Goal: Task Accomplishment & Management: Manage account settings

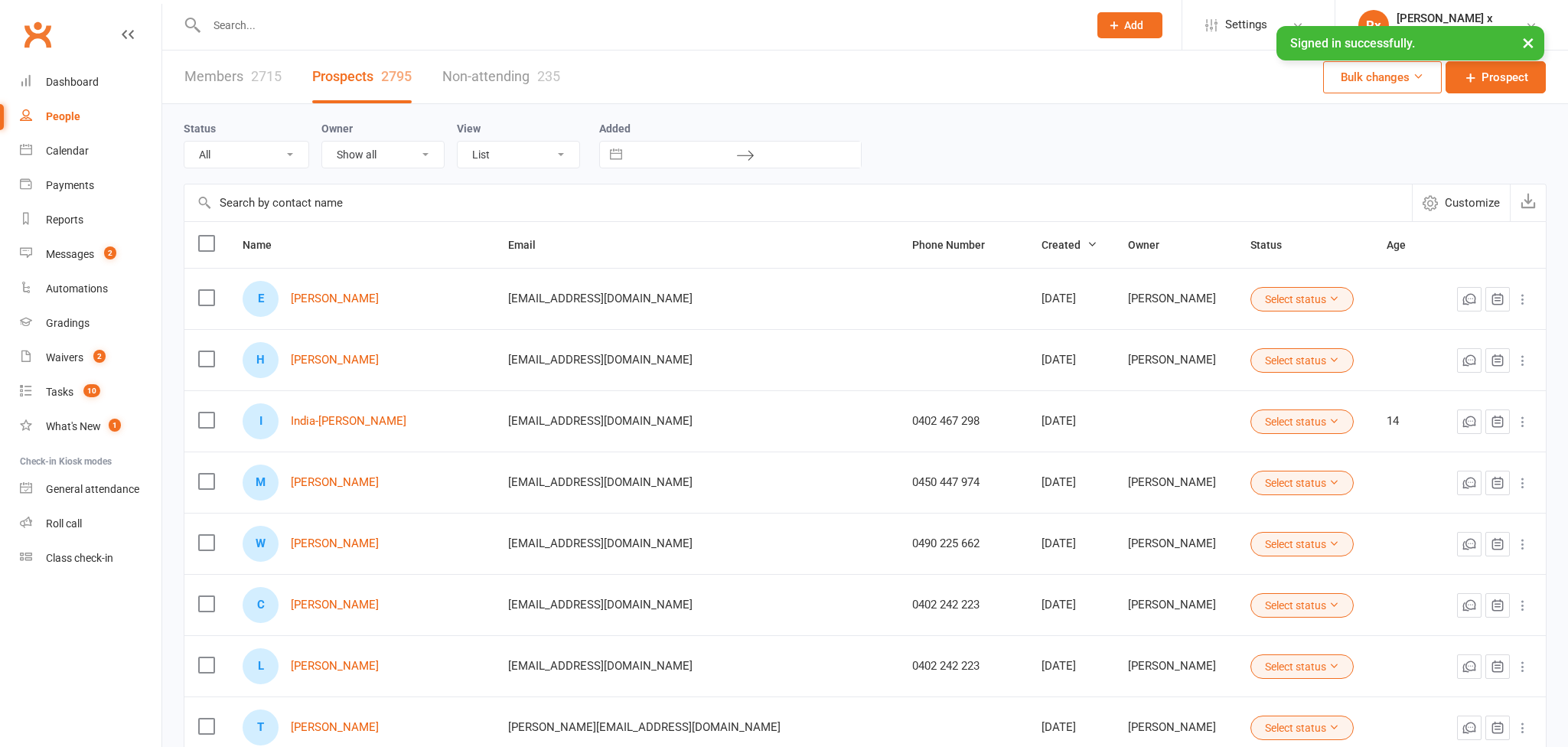
select select "100"
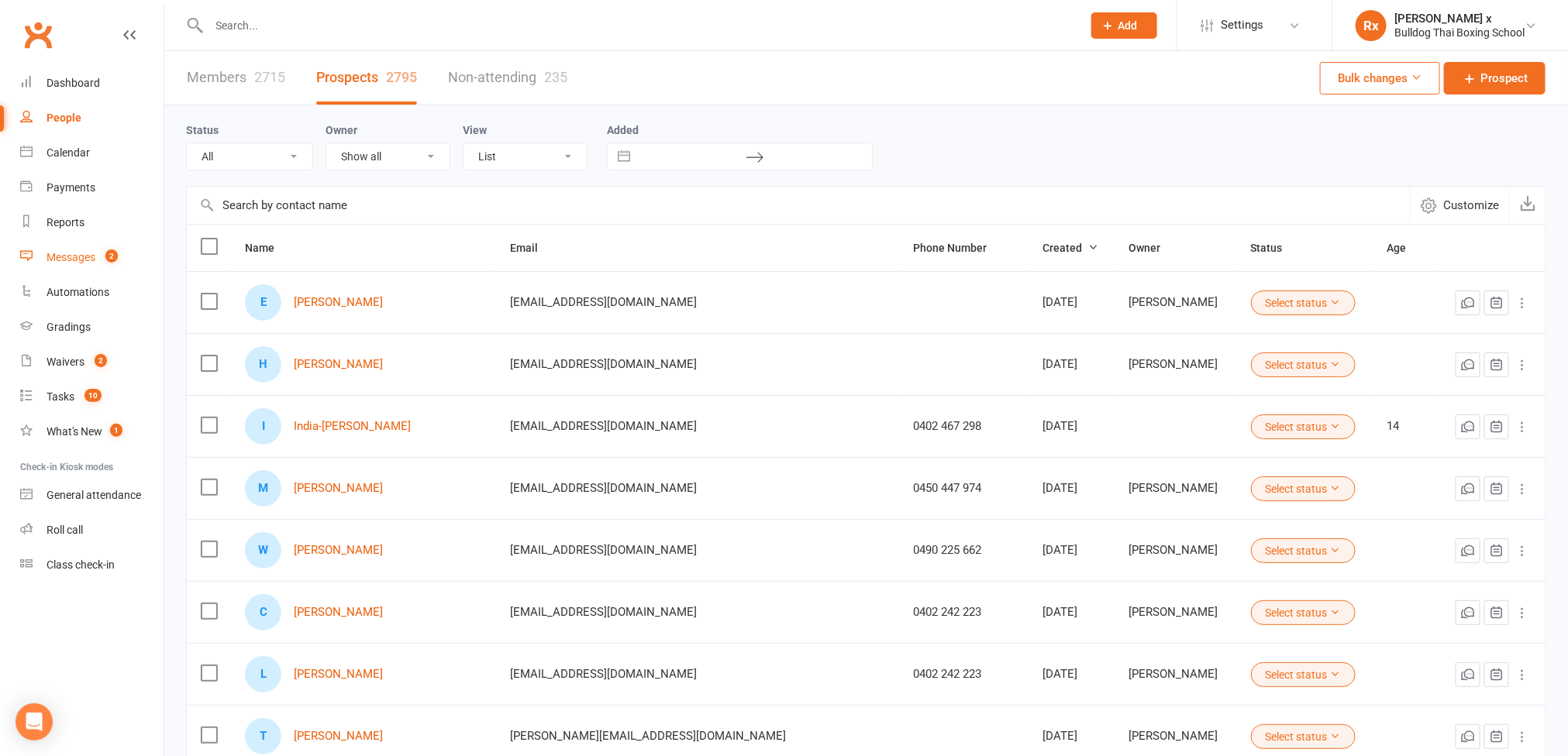
click at [68, 262] on div "Messages" at bounding box center [70, 257] width 48 height 12
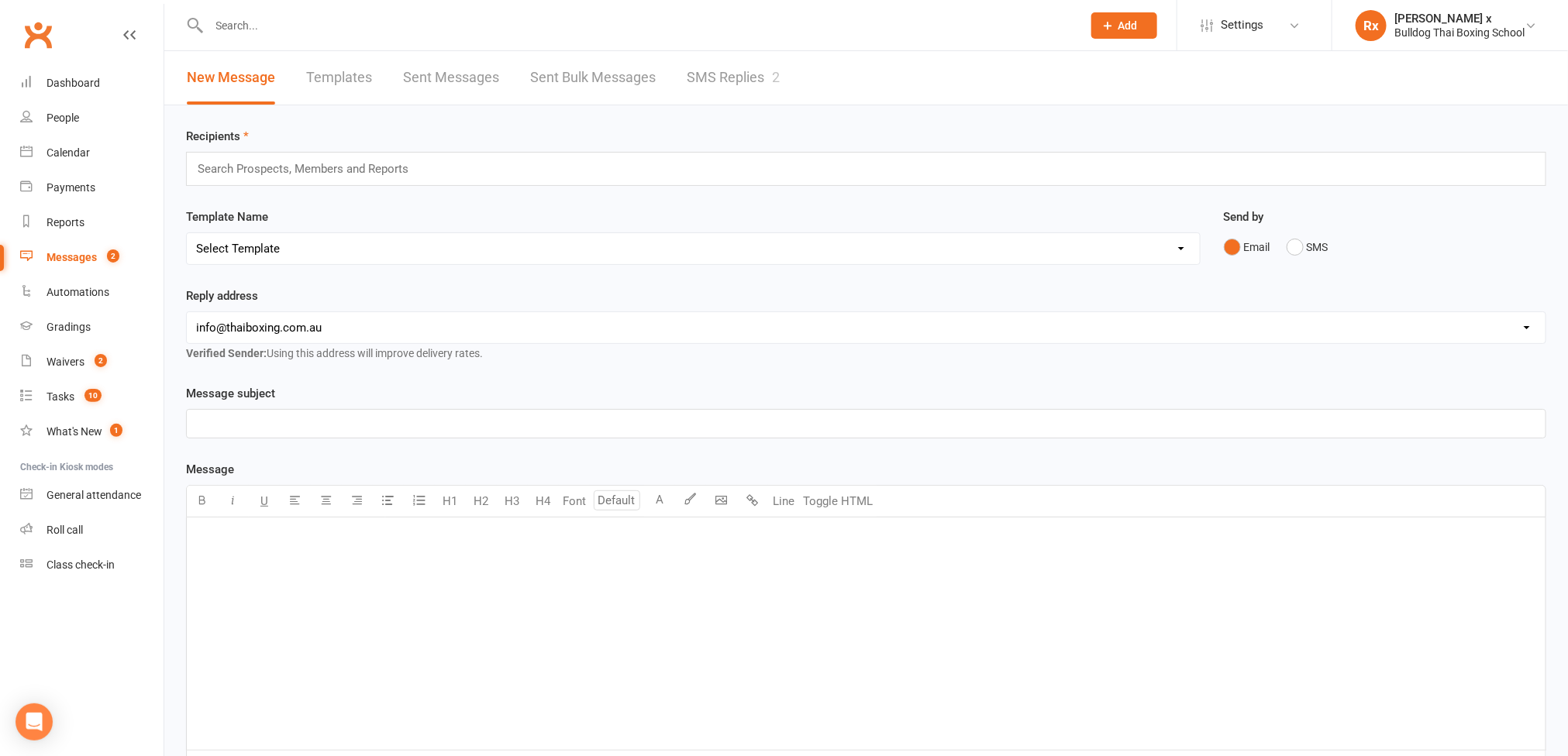
click at [707, 73] on link "SMS Replies 2" at bounding box center [733, 77] width 93 height 54
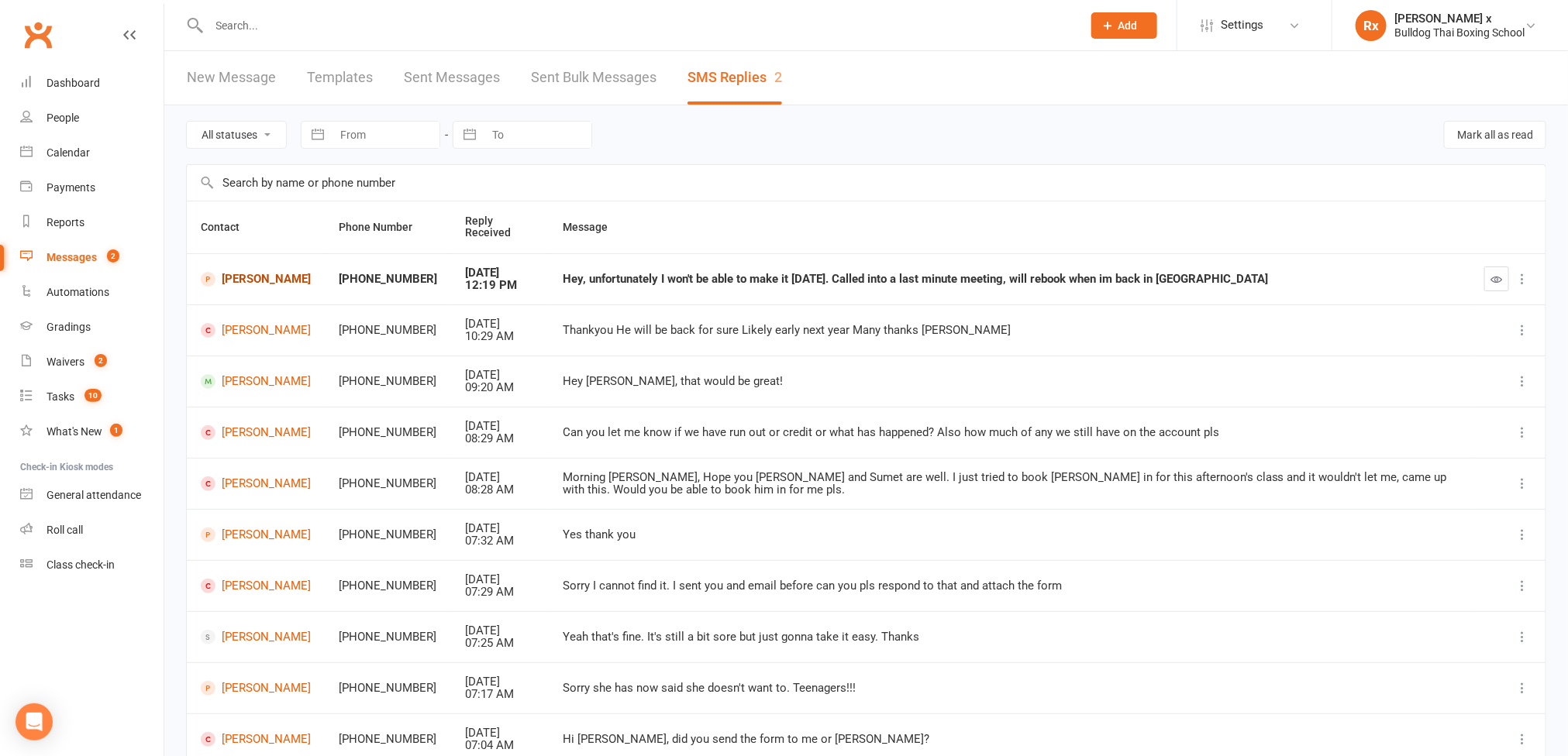
click at [247, 275] on link "[PERSON_NAME]" at bounding box center [255, 279] width 110 height 15
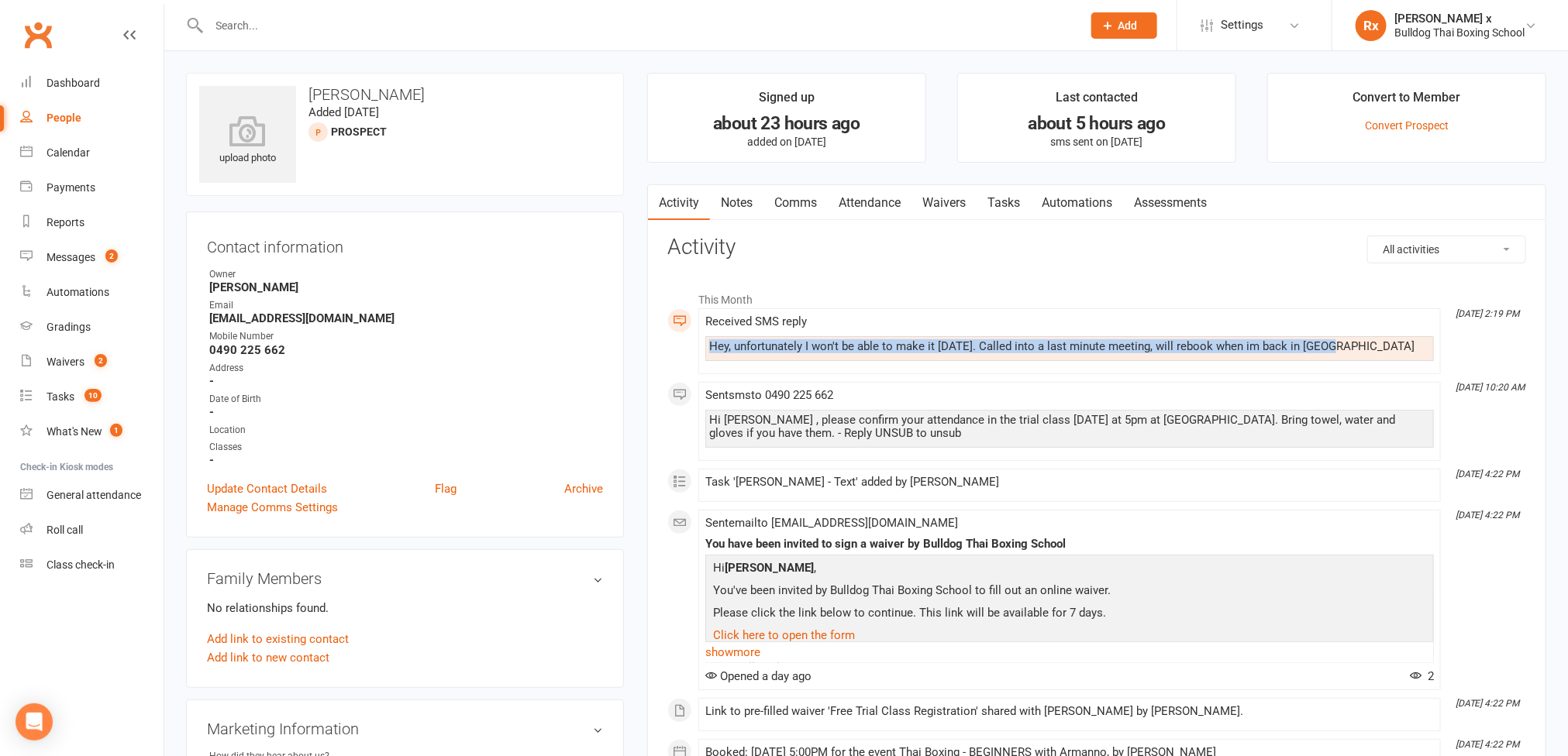
drag, startPoint x: 711, startPoint y: 342, endPoint x: 1270, endPoint y: 333, distance: 559.1
click at [1352, 349] on div "Hey, unfortunately I won't be able to make it [DATE]. Called into a last minute…" at bounding box center [1070, 347] width 721 height 13
copy div "Hey, unfortunately I won't be able to make it [DATE]. Called into a last minute…"
click at [1007, 203] on link "Tasks" at bounding box center [1004, 202] width 55 height 36
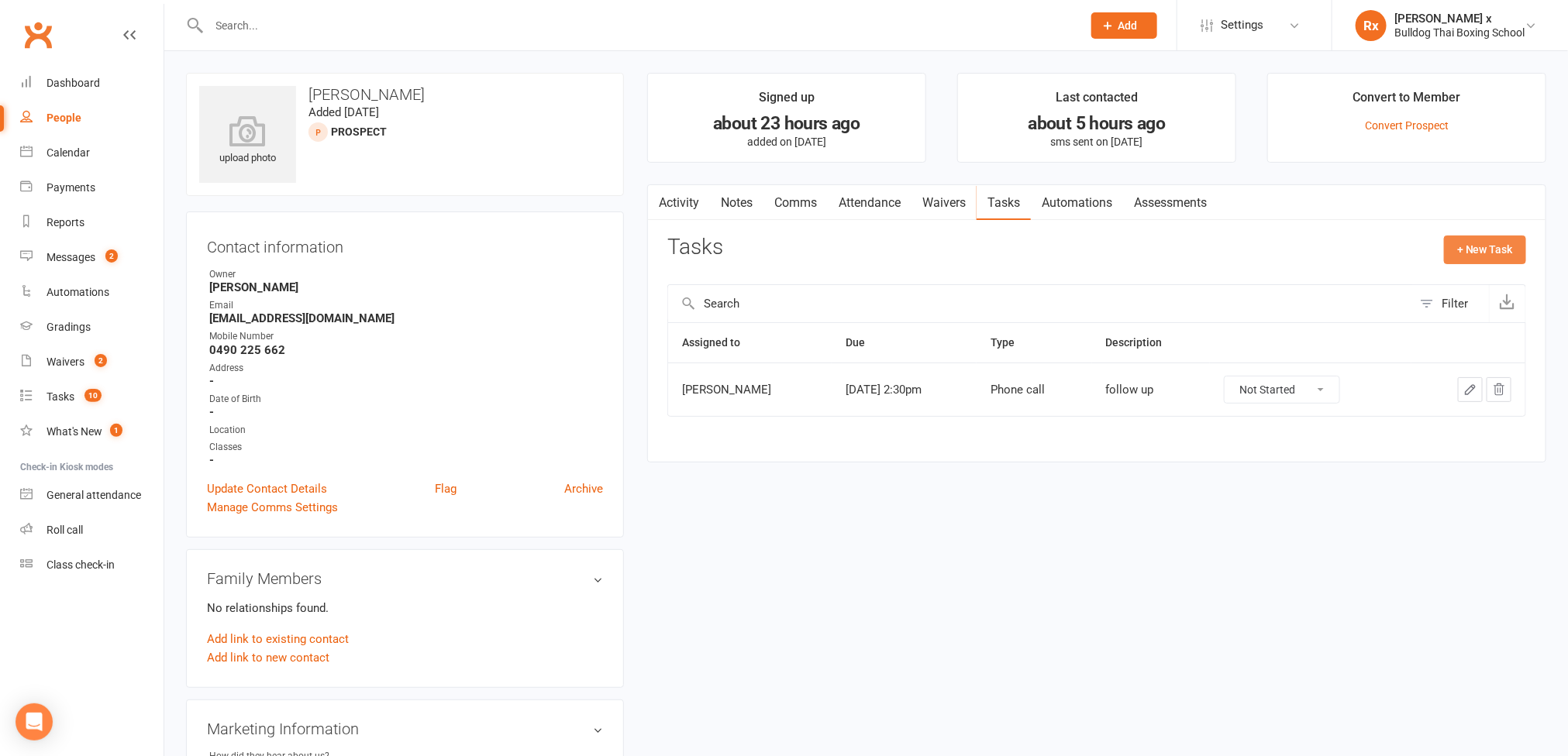
click at [1463, 258] on button "+ New Task" at bounding box center [1484, 250] width 82 height 28
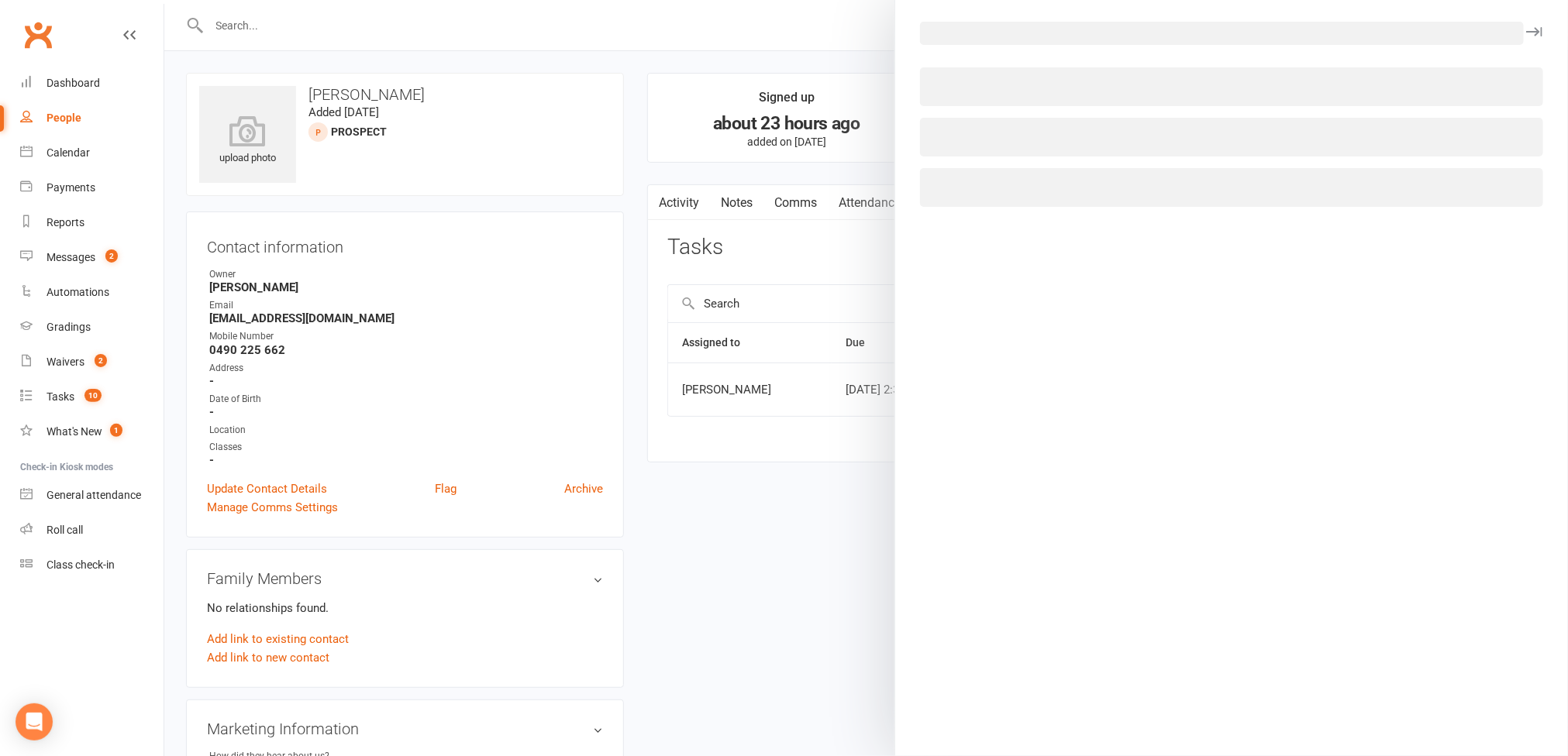
select select "45795"
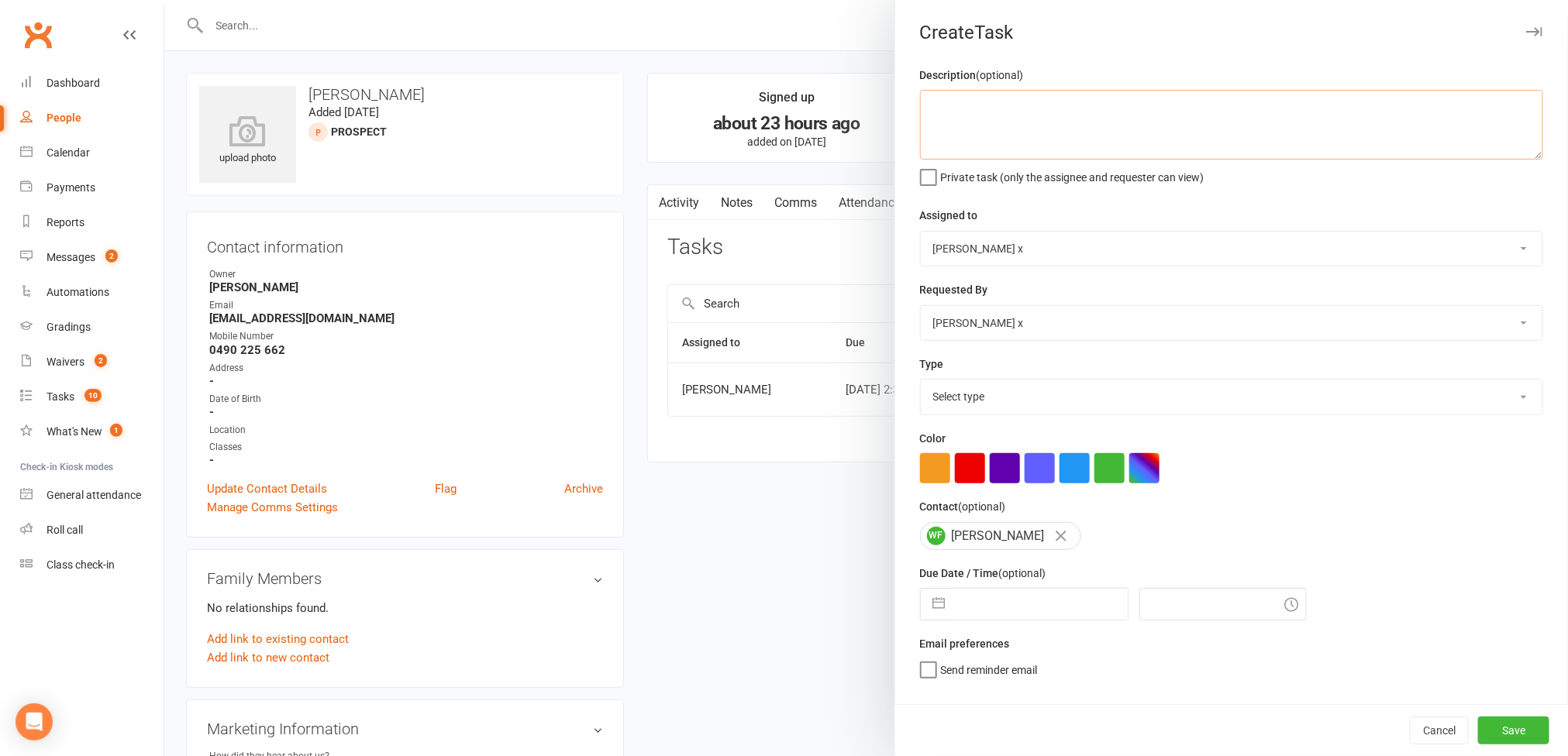
click at [958, 126] on textarea at bounding box center [1232, 124] width 623 height 70
paste textarea "Hey, unfortunately I won't be able to make it [DATE]. Called into a last minute…"
type textarea "Message: "Hey, unfortunately I won't be able to make it [DATE]. Called into a l…"
click at [1505, 253] on select "[PERSON_NAME] [PERSON_NAME] O'[PERSON_NAME] x [PERSON_NAME] [PERSON_NAME] [PERS…" at bounding box center [1232, 248] width 622 height 34
select select "12940"
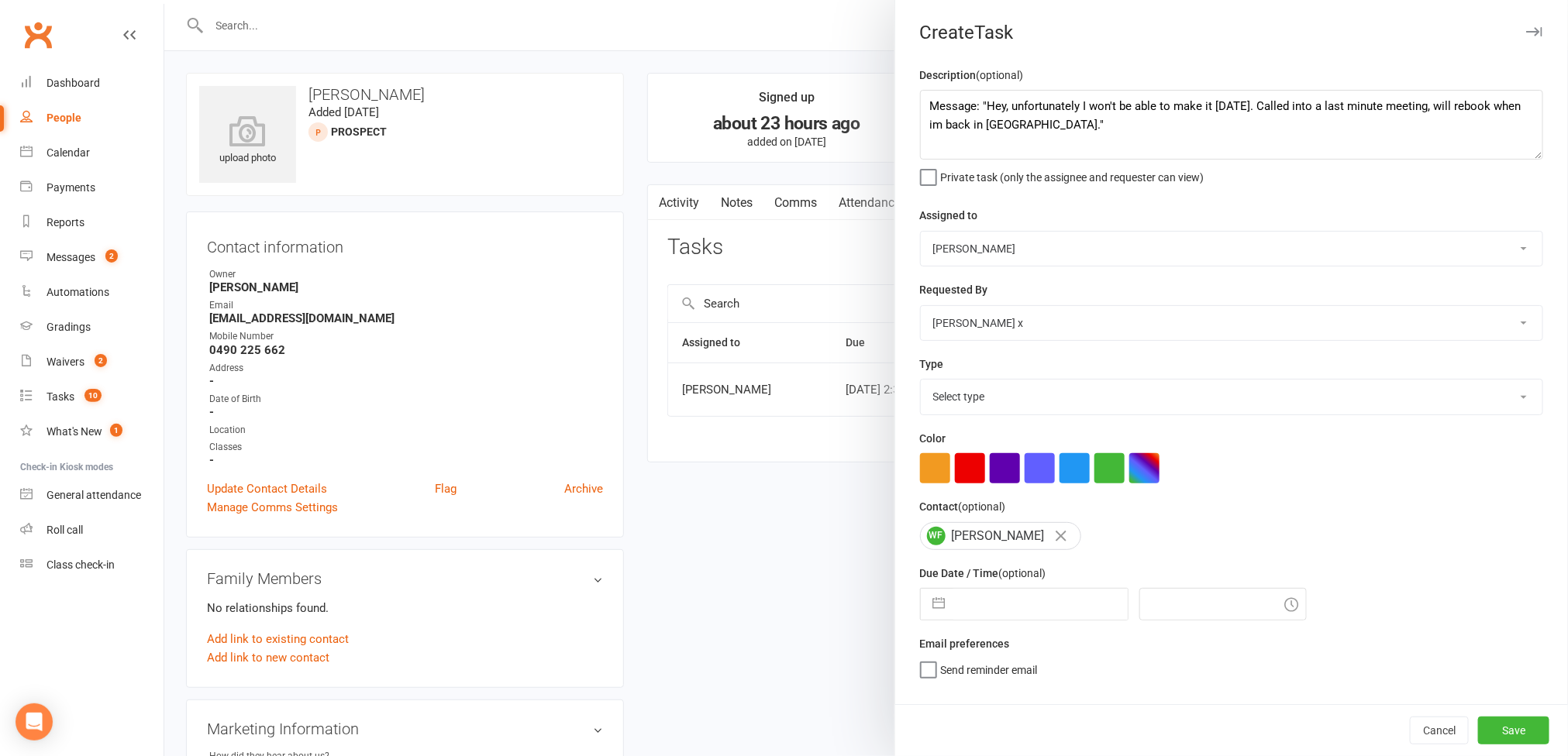
click at [921, 233] on select "[PERSON_NAME] [PERSON_NAME] O'[PERSON_NAME] x [PERSON_NAME] [PERSON_NAME] [PERS…" at bounding box center [1232, 248] width 622 height 34
click at [1483, 398] on select "Select type Action E-mail Meeting Phone call Text Add new task type" at bounding box center [1232, 396] width 622 height 34
select select "12049"
click at [921, 384] on select "Select type Action E-mail Meeting Phone call Text Add new task type" at bounding box center [1232, 396] width 622 height 34
click at [1071, 612] on input "text" at bounding box center [1041, 604] width 174 height 31
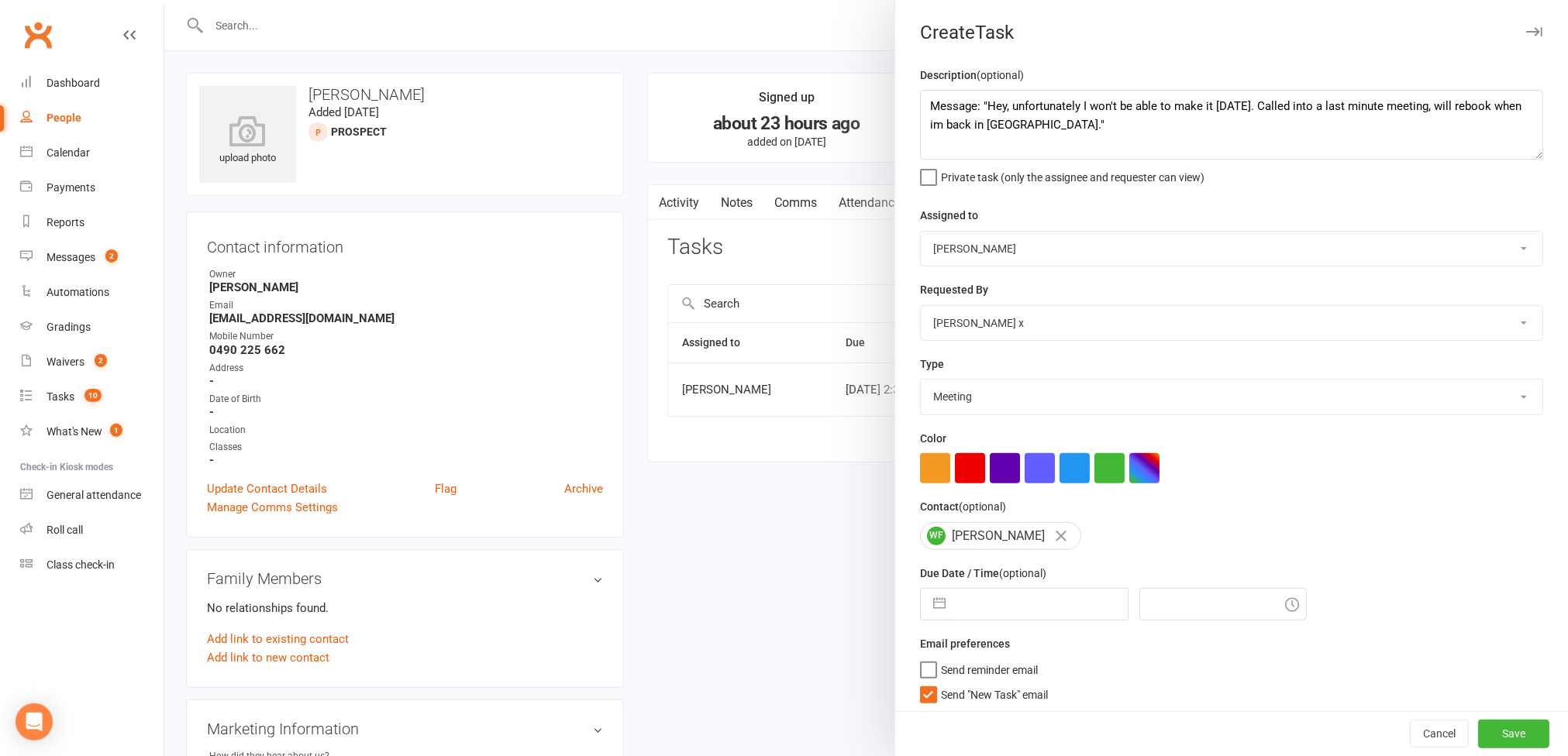
select select "7"
select select "2025"
select select "8"
select select "2025"
select select "9"
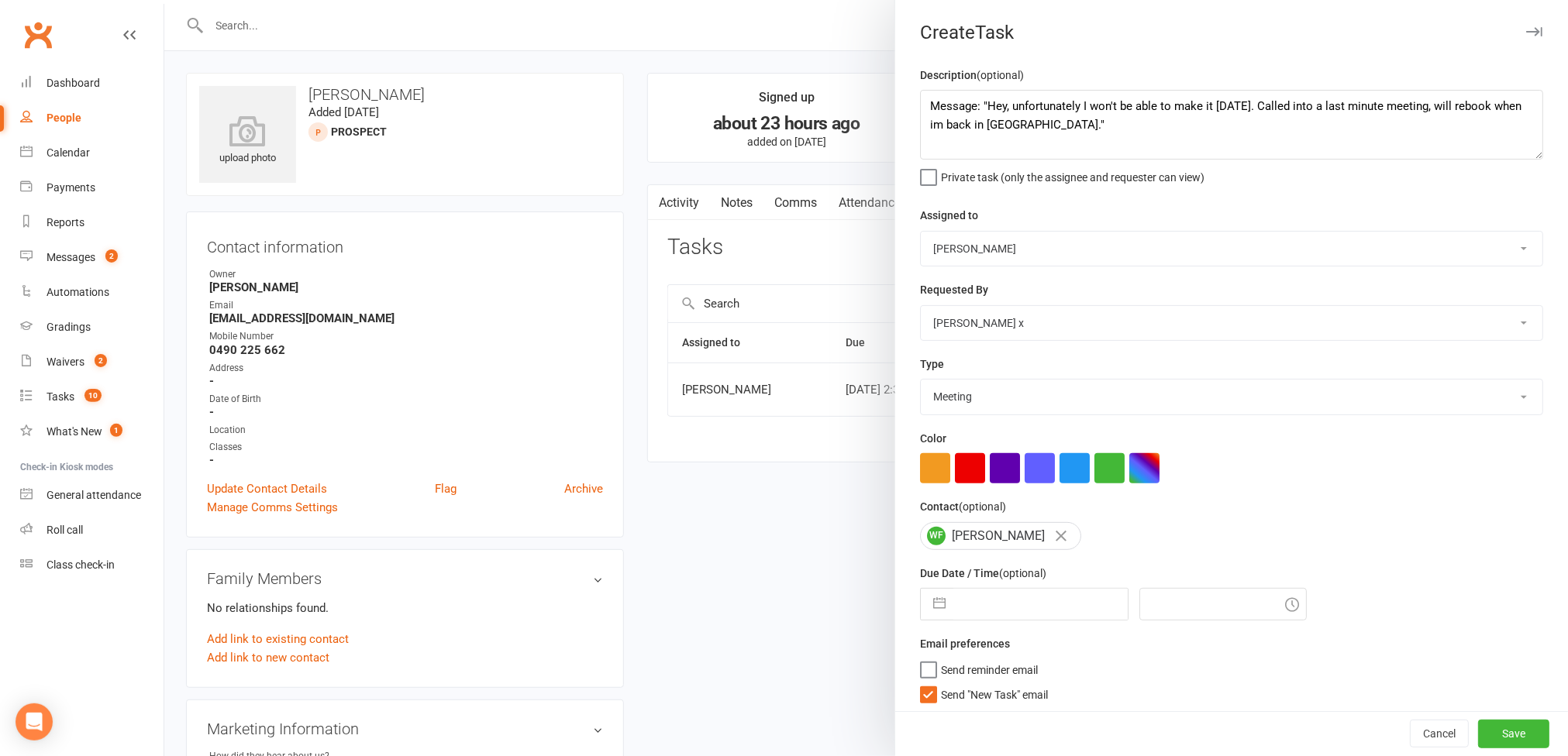
select select "2025"
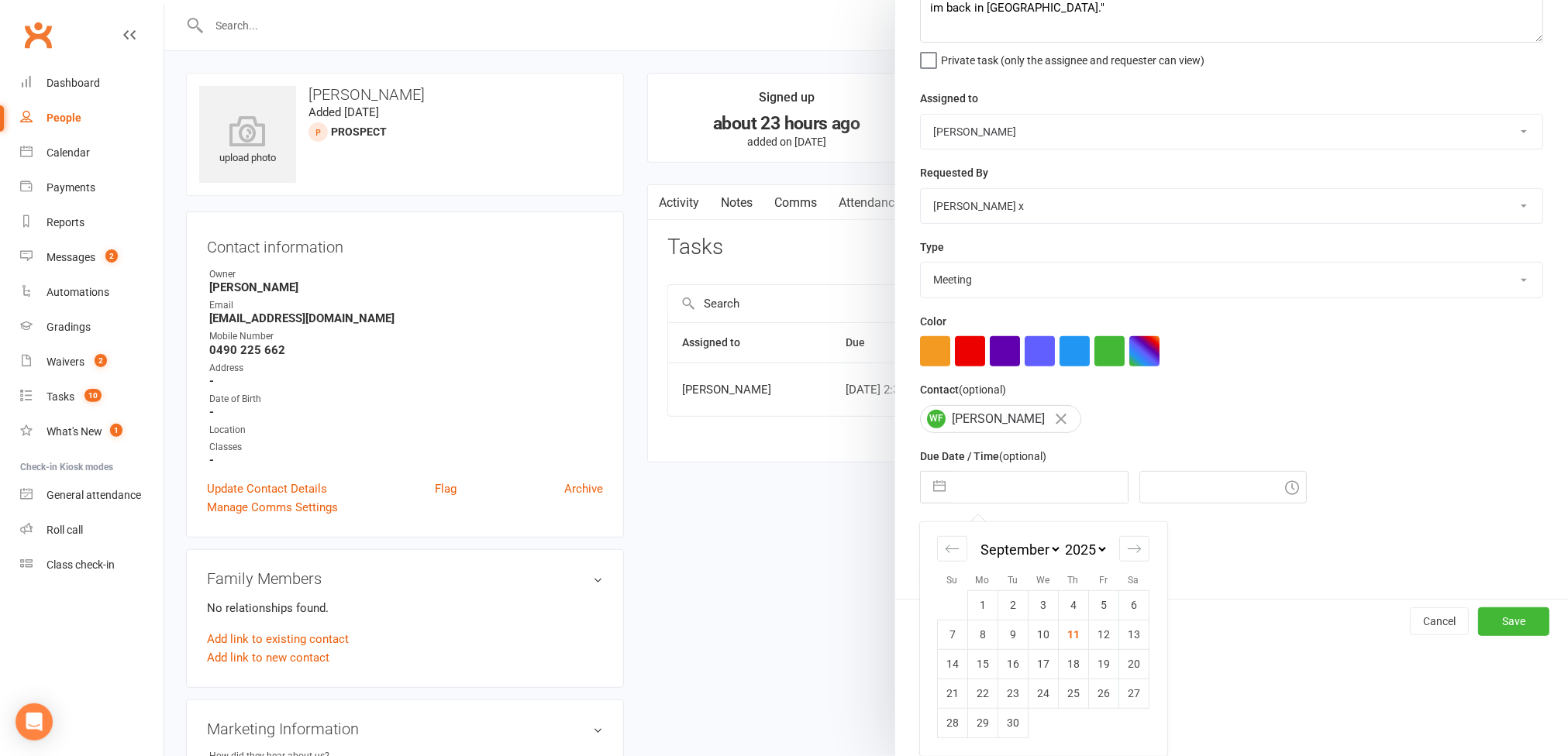
click at [1066, 642] on td "11" at bounding box center [1073, 634] width 30 height 29
type input "[DATE]"
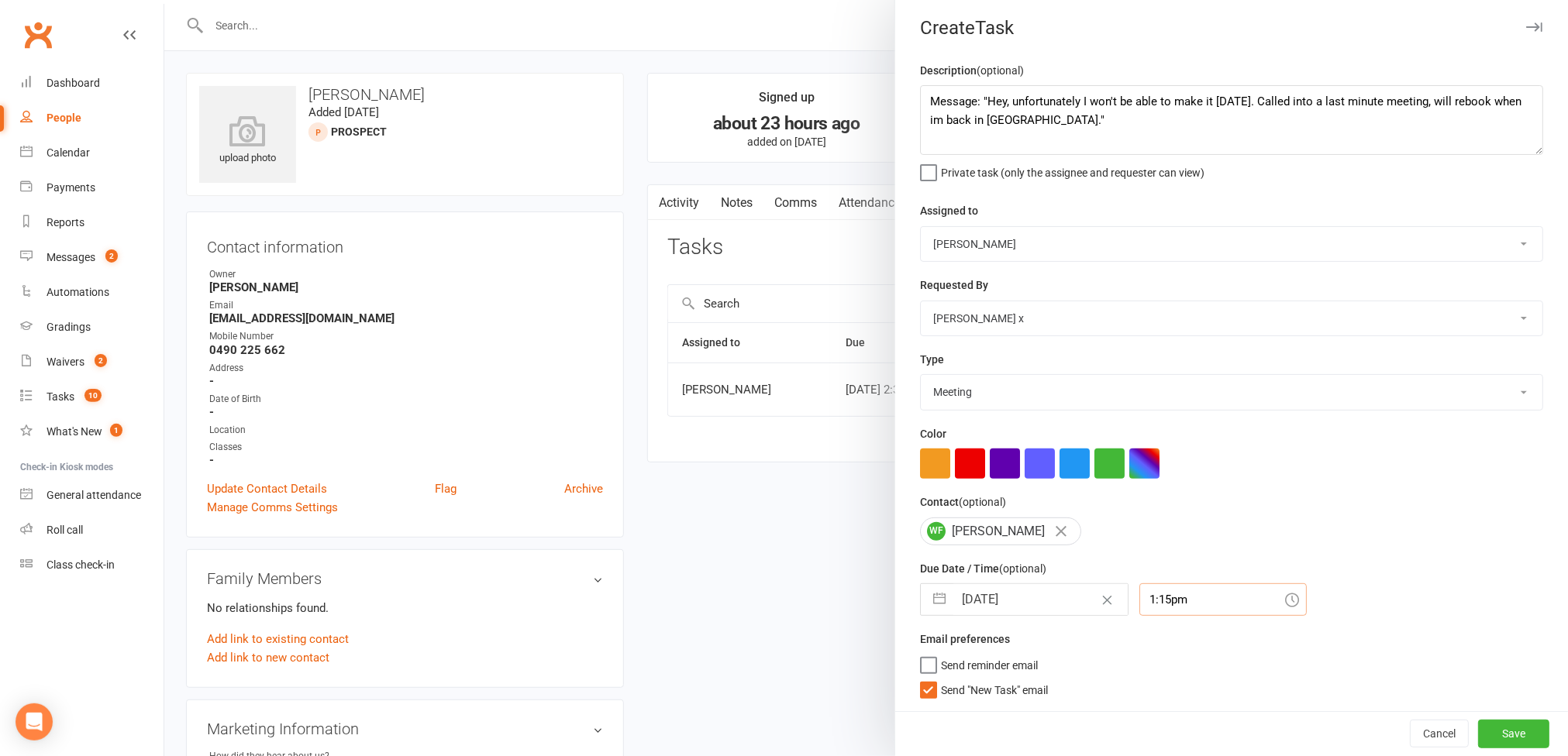
click at [1205, 593] on input "1:15pm" at bounding box center [1223, 599] width 167 height 33
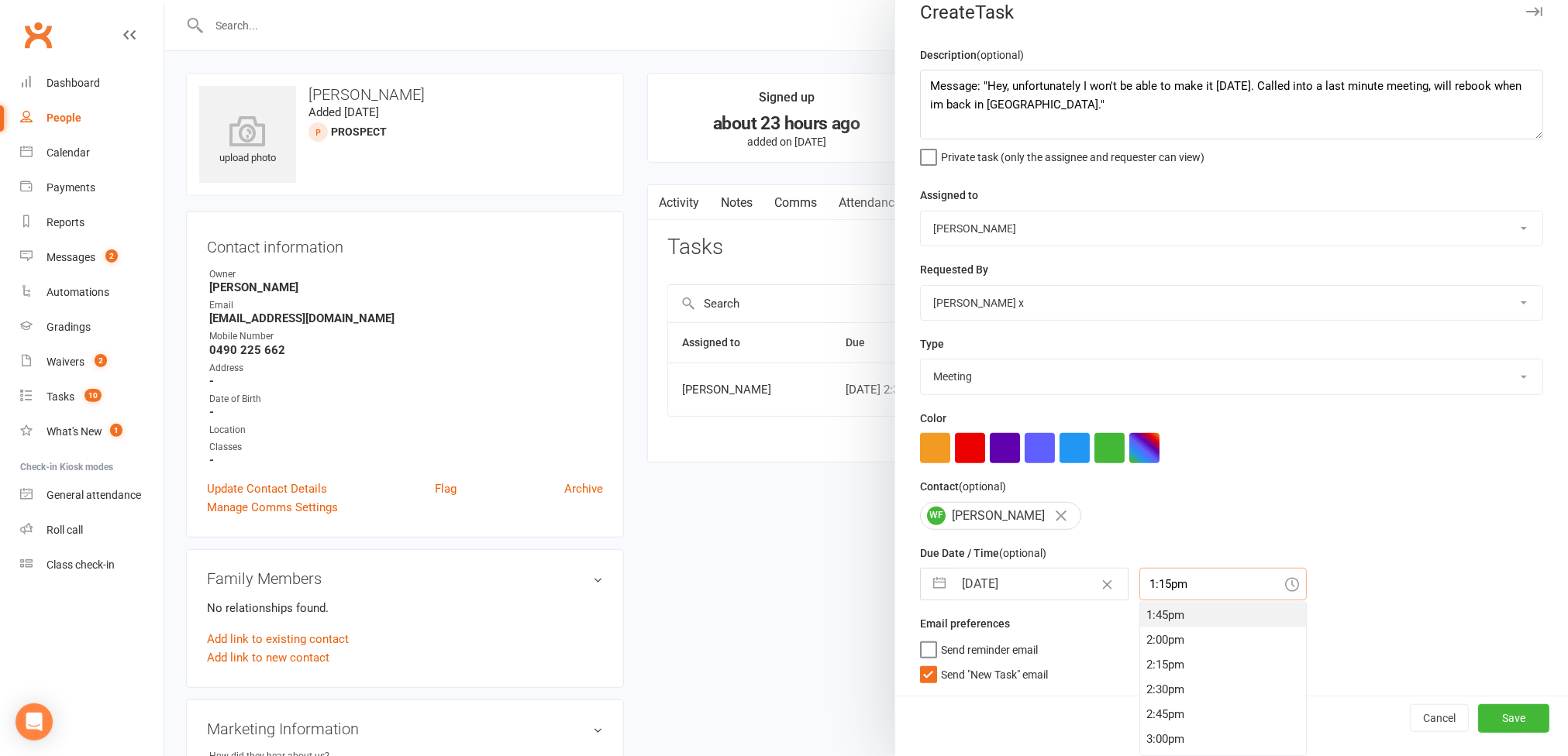
scroll to position [1404, 0]
click at [1159, 718] on div "3:15pm" at bounding box center [1223, 723] width 166 height 25
type input "3:15pm"
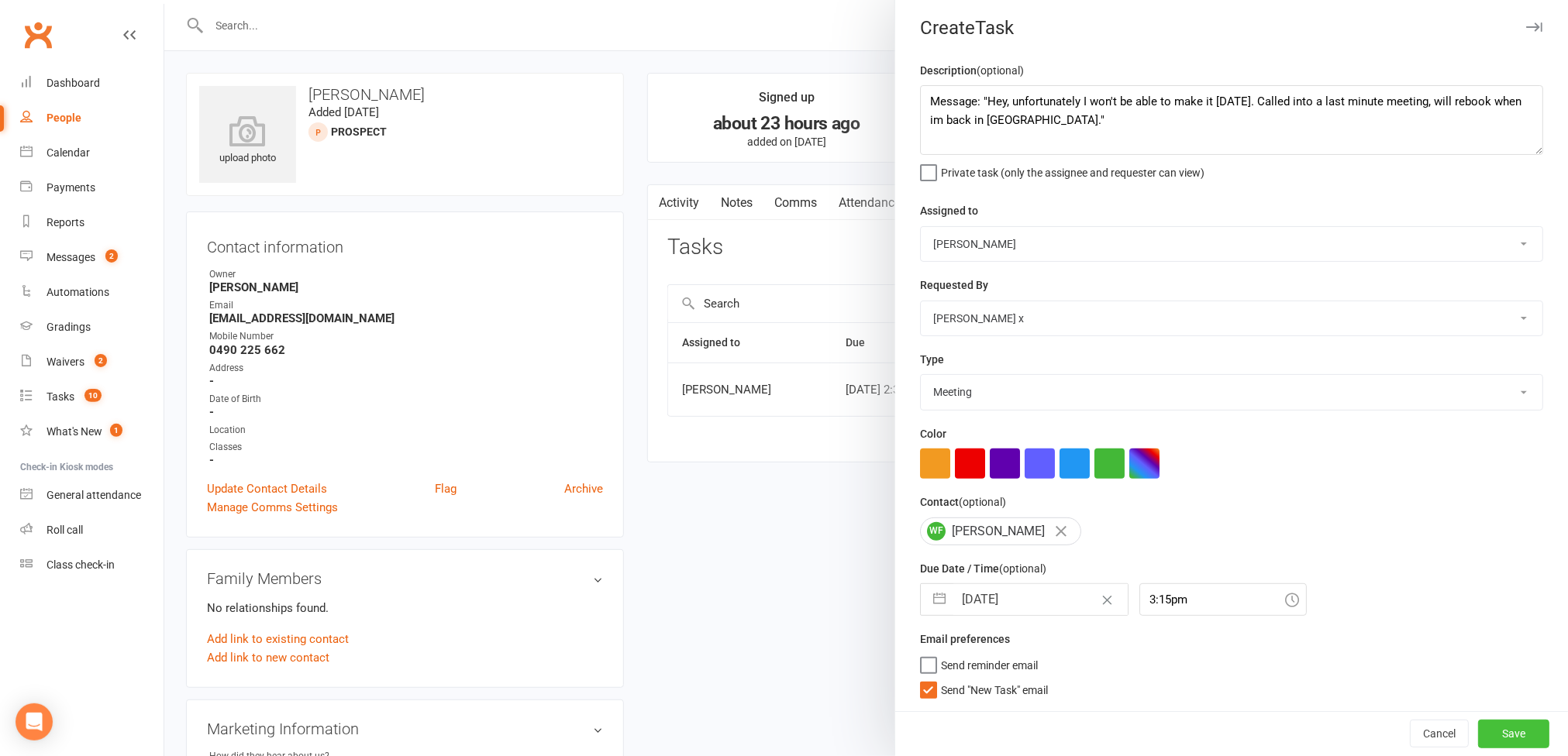
click at [1478, 722] on button "Save" at bounding box center [1513, 734] width 71 height 28
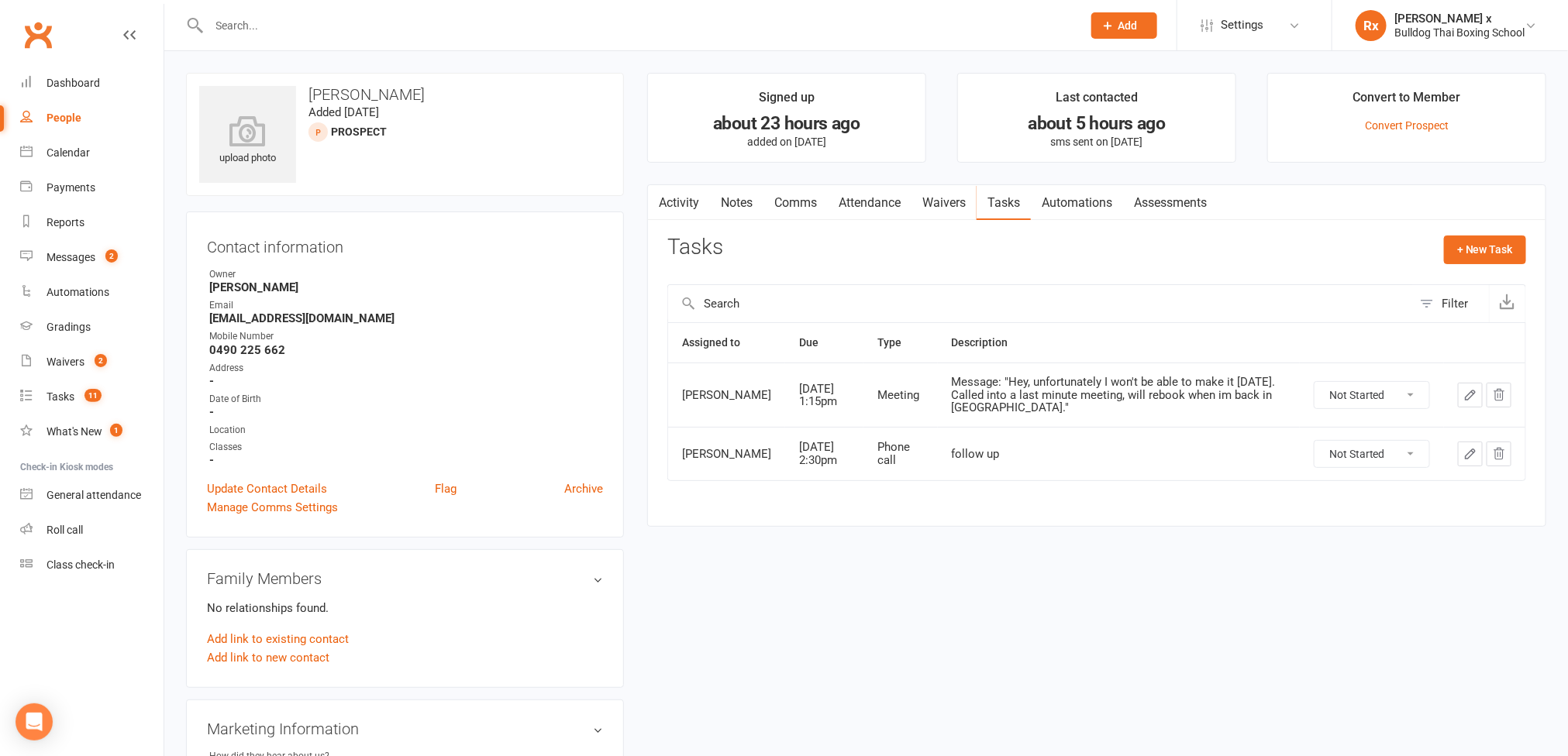
click at [54, 107] on link "People" at bounding box center [92, 118] width 144 height 35
select select "100"
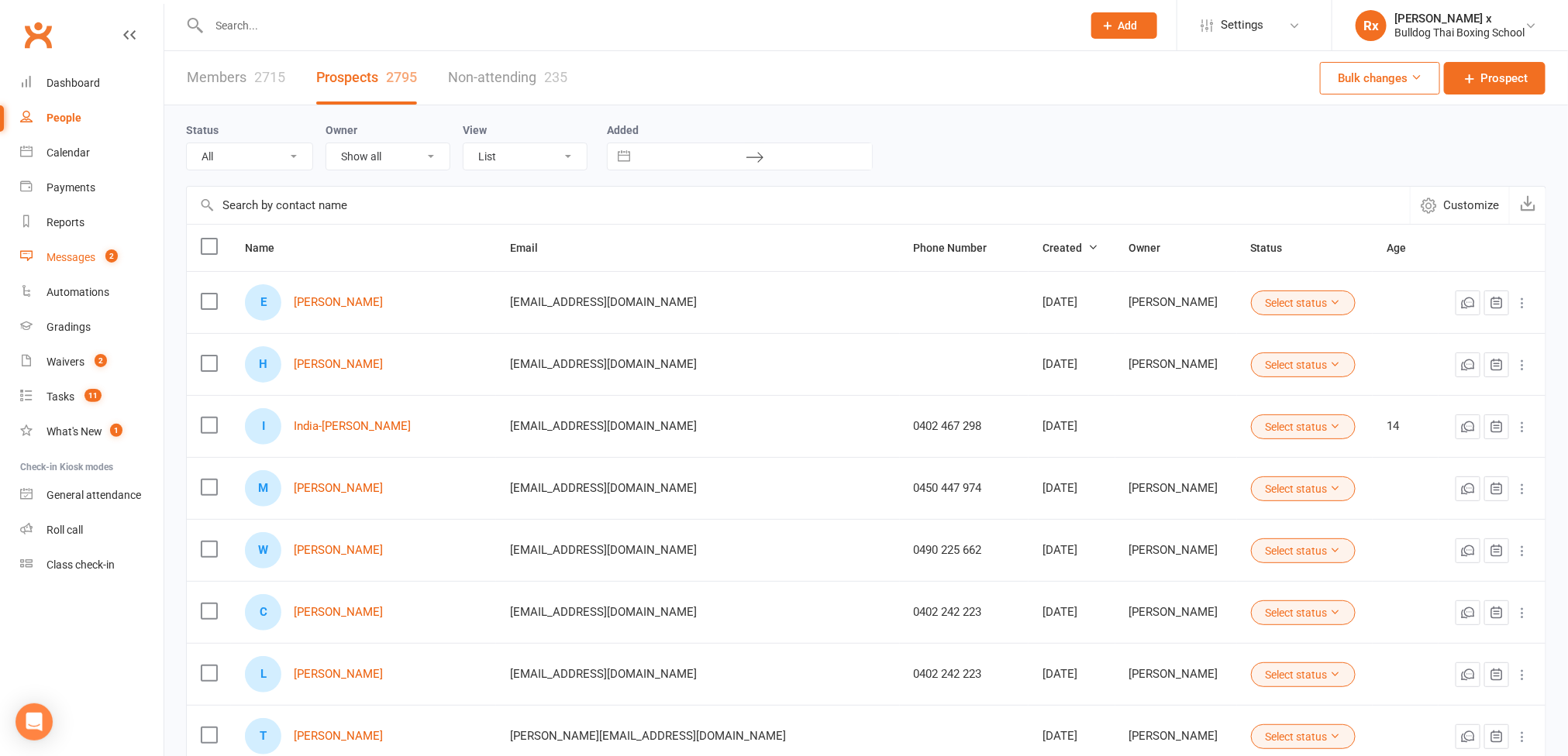
click at [77, 243] on link "Messages 2" at bounding box center [92, 258] width 144 height 35
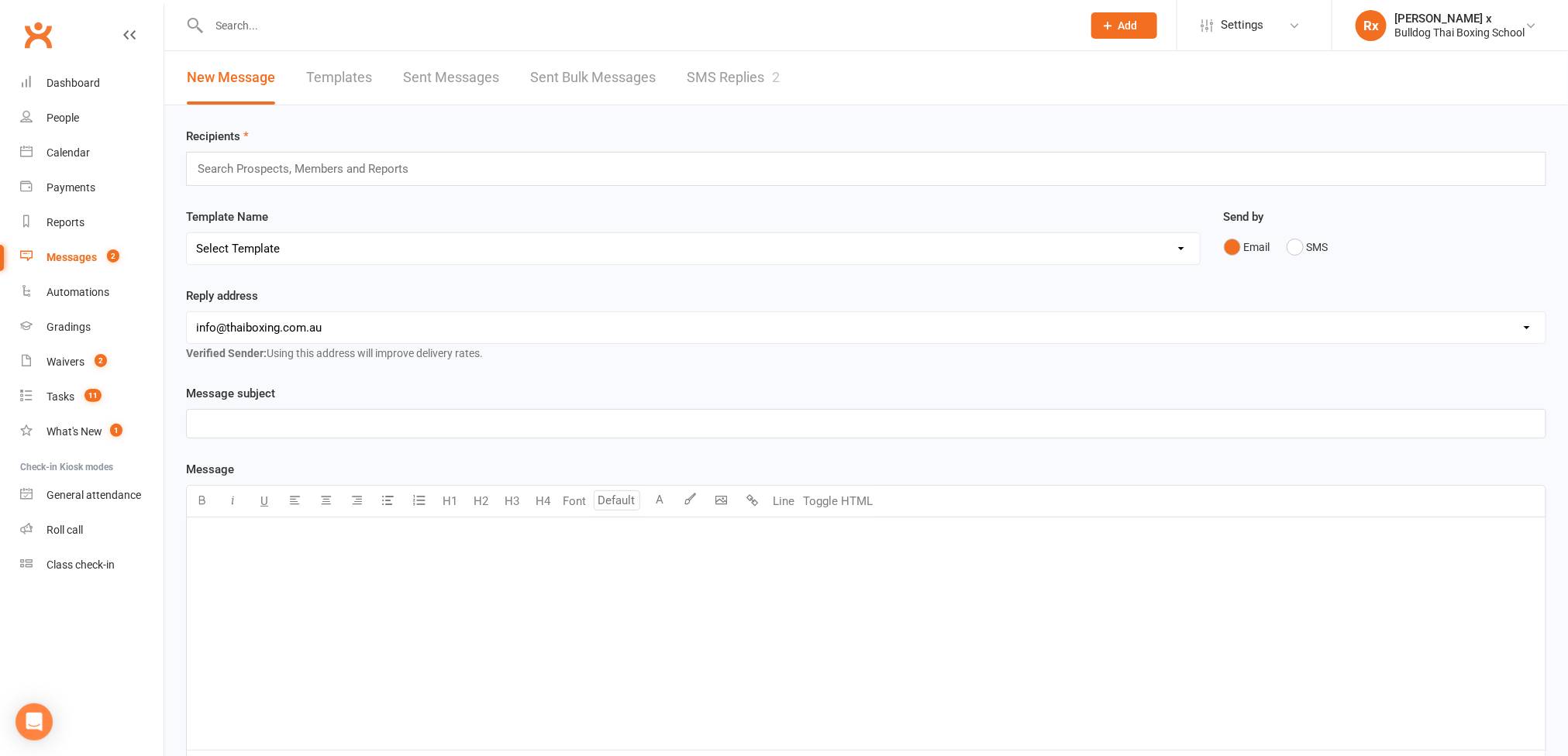
click at [717, 80] on link "SMS Replies 2" at bounding box center [733, 77] width 93 height 54
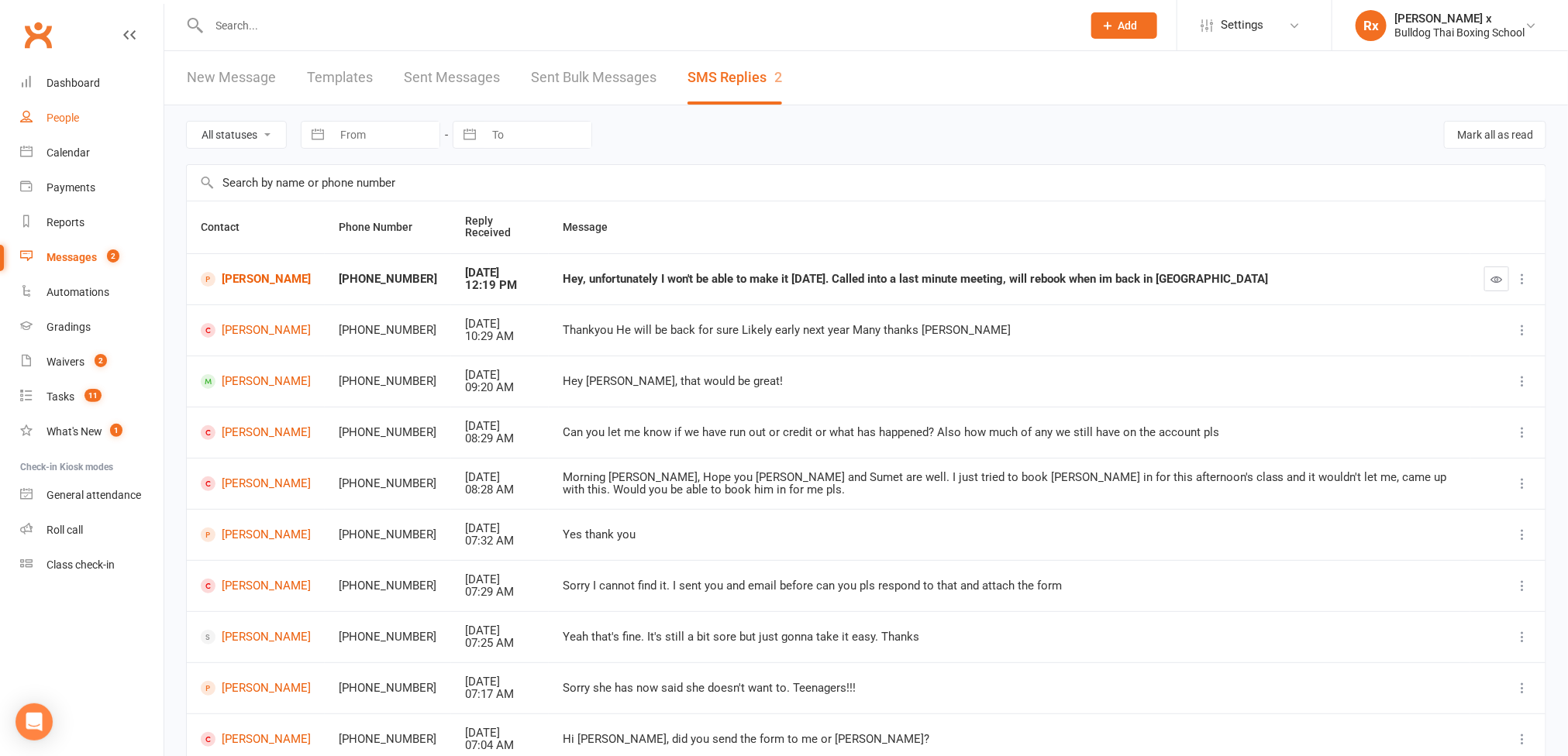
click at [79, 113] on div "People" at bounding box center [63, 118] width 33 height 12
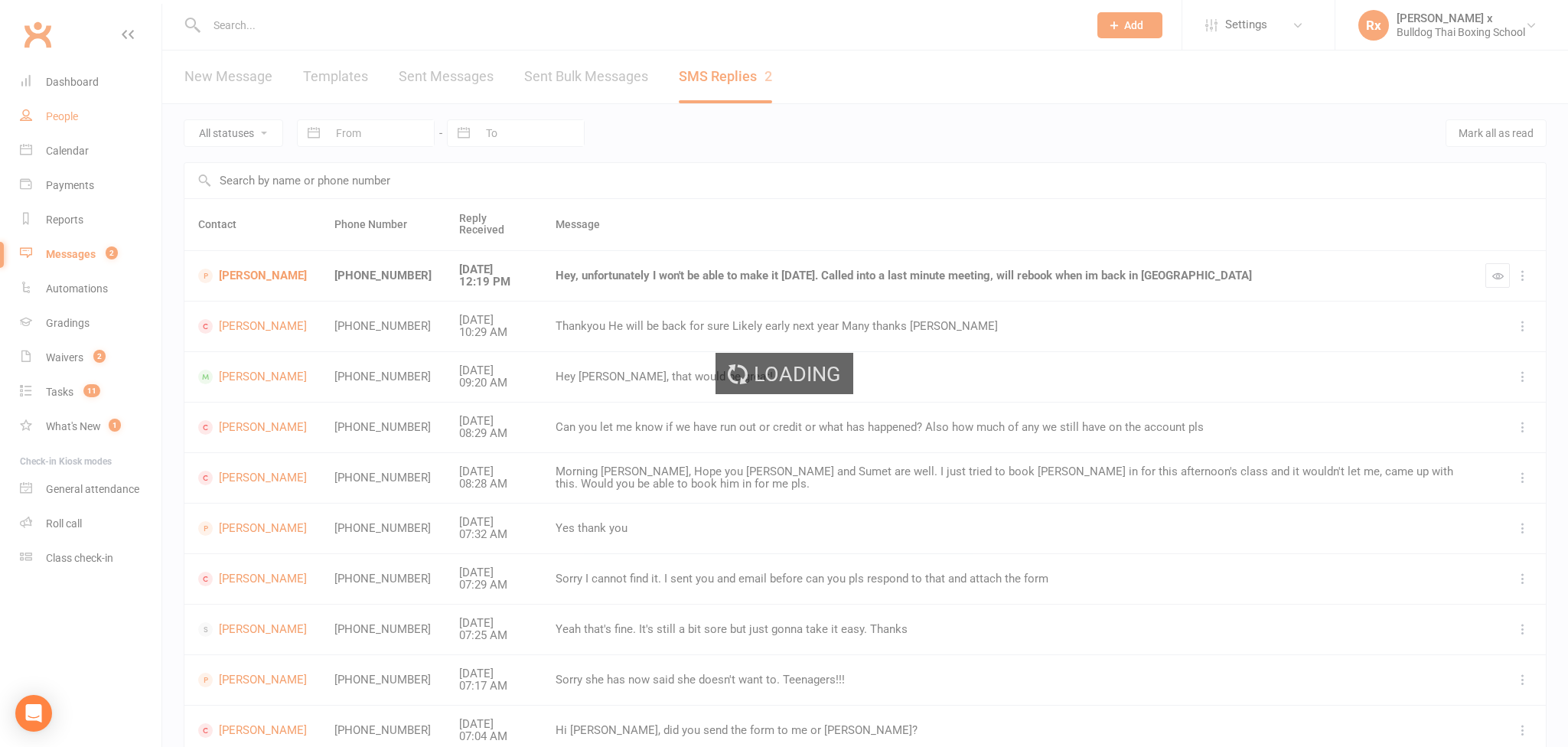
select select "100"
